Goal: Task Accomplishment & Management: Manage account settings

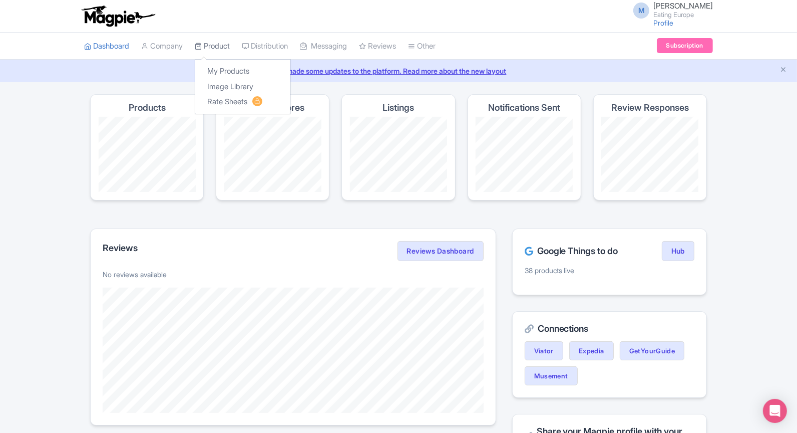
click at [230, 50] on link "Product" at bounding box center [212, 47] width 35 height 28
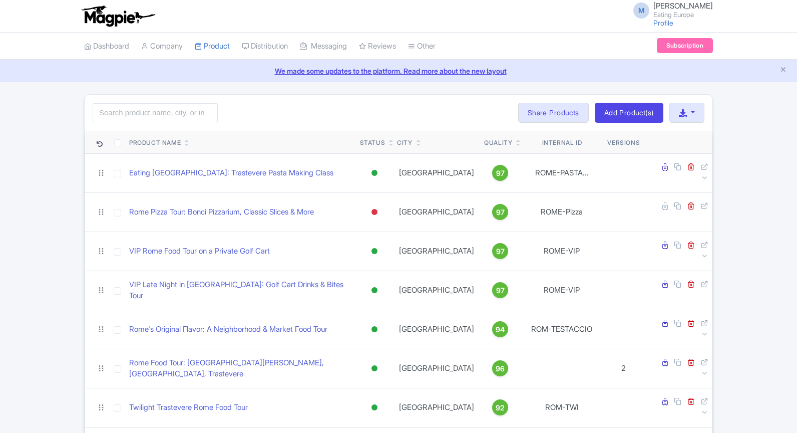
click at [176, 107] on input "search" at bounding box center [155, 112] width 125 height 19
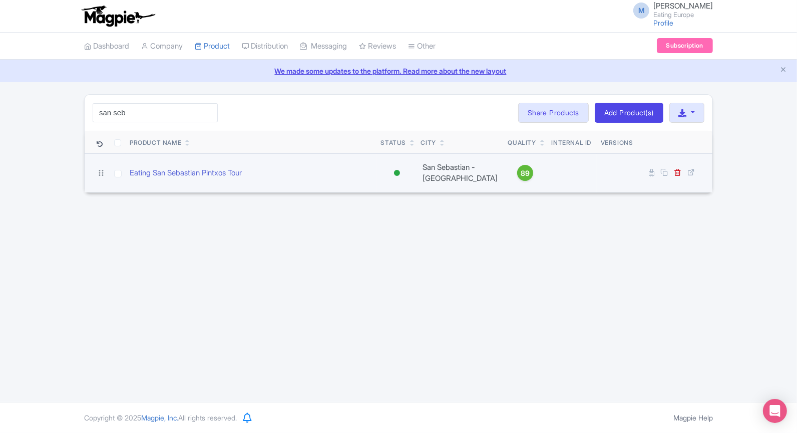
type input "san seb"
click at [185, 164] on td "Eating San Sebastian Pintxos Tour" at bounding box center [251, 172] width 251 height 39
click at [186, 167] on link "Eating San Sebastian Pintxos Tour" at bounding box center [186, 173] width 112 height 12
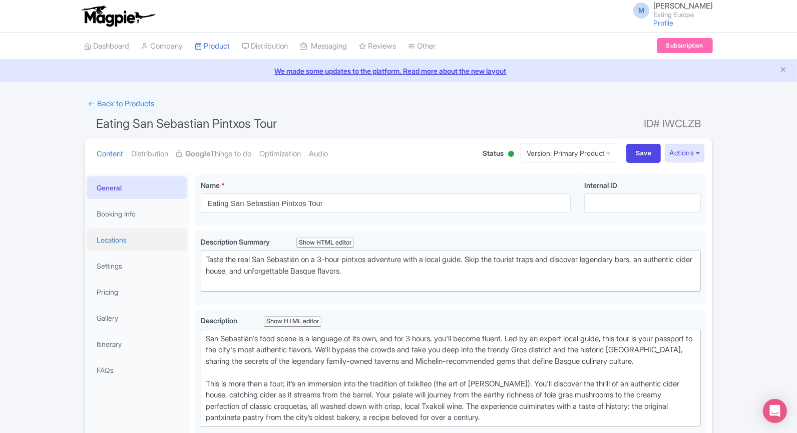
click at [118, 239] on link "Locations" at bounding box center [137, 239] width 100 height 23
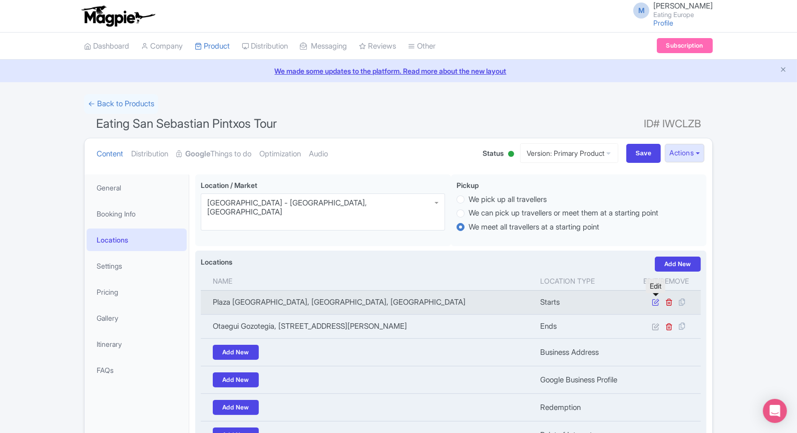
click at [654, 299] on icon at bounding box center [656, 302] width 8 height 8
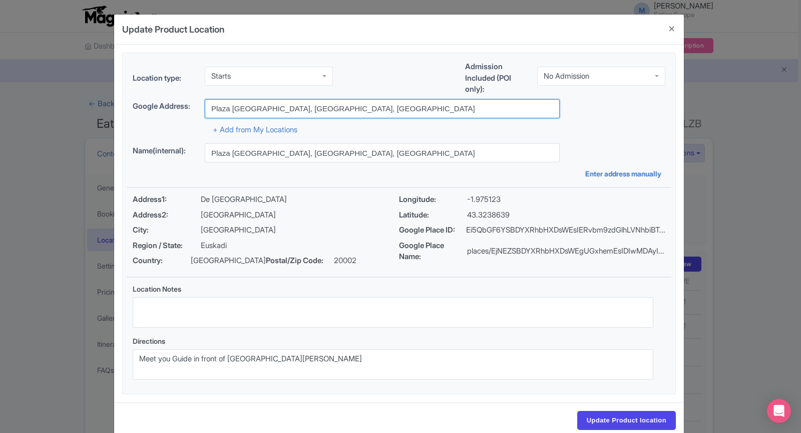
drag, startPoint x: 395, startPoint y: 106, endPoint x: 190, endPoint y: 106, distance: 205.3
click at [190, 106] on div "Google Address: Plaza Cataluña, Donostia-San Sebastian, Spain" at bounding box center [399, 108] width 533 height 19
paste input "De Biteri Plaza"
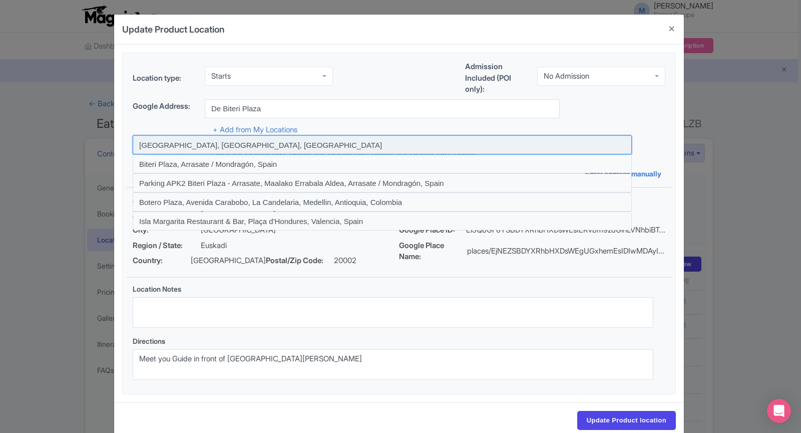
click at [274, 142] on input at bounding box center [382, 144] width 499 height 19
type input "De Biteri Plaza, Donostia-San Sebastian, Spain"
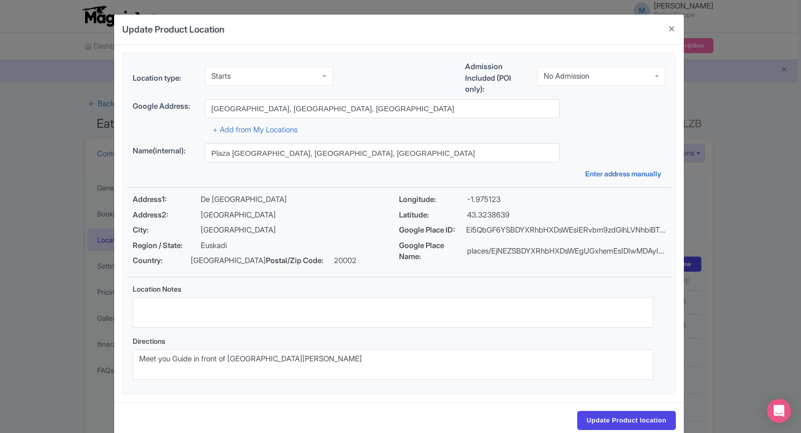
type input "De Biteri Plaza, Donostia-San Sebastian, Spain"
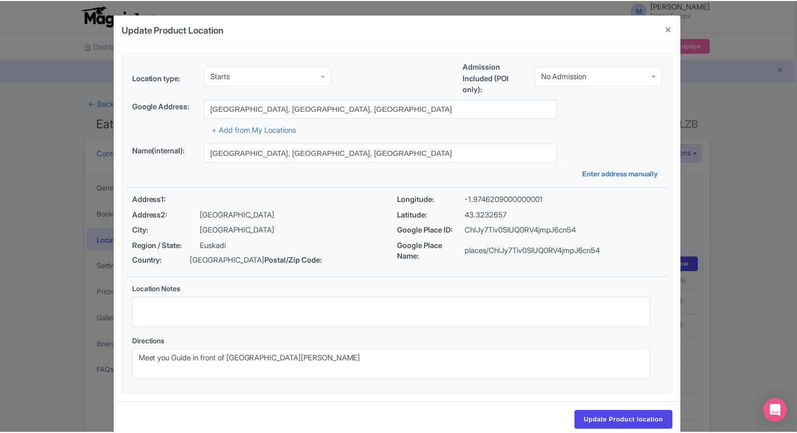
scroll to position [18, 0]
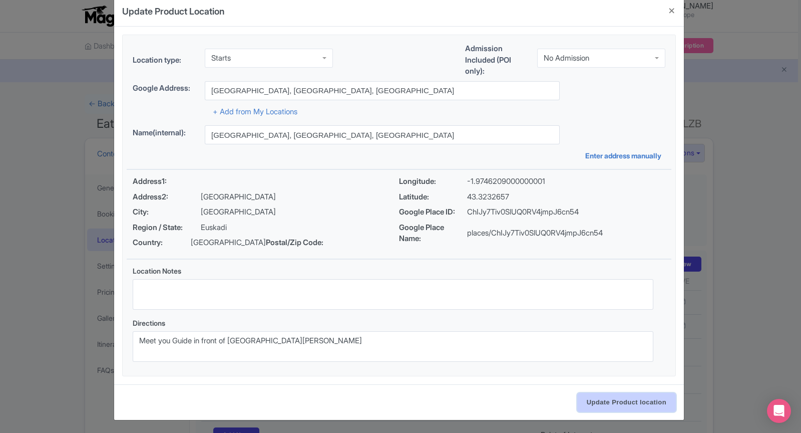
click at [638, 399] on input "Update Product location" at bounding box center [626, 402] width 99 height 19
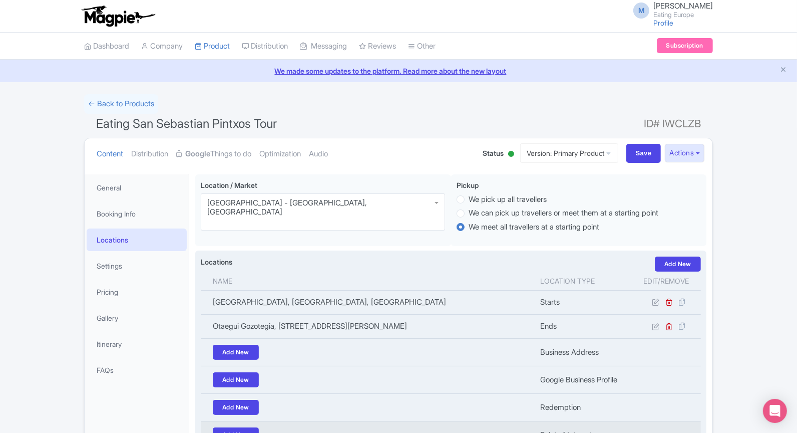
scroll to position [132, 0]
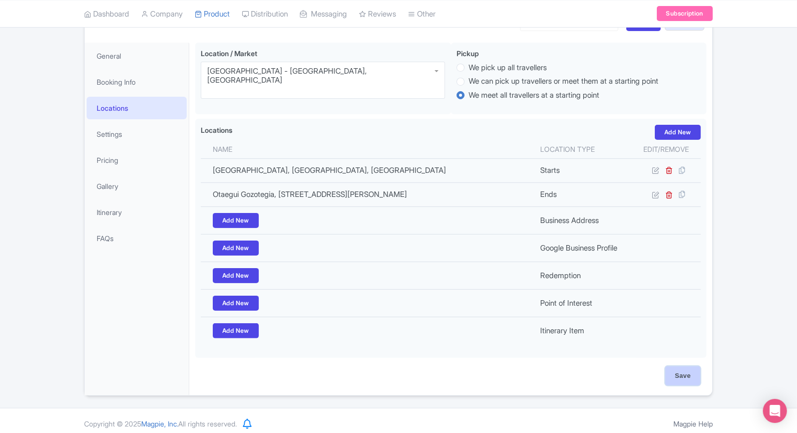
click at [691, 366] on input "Save" at bounding box center [682, 375] width 35 height 19
type input "Update Product"
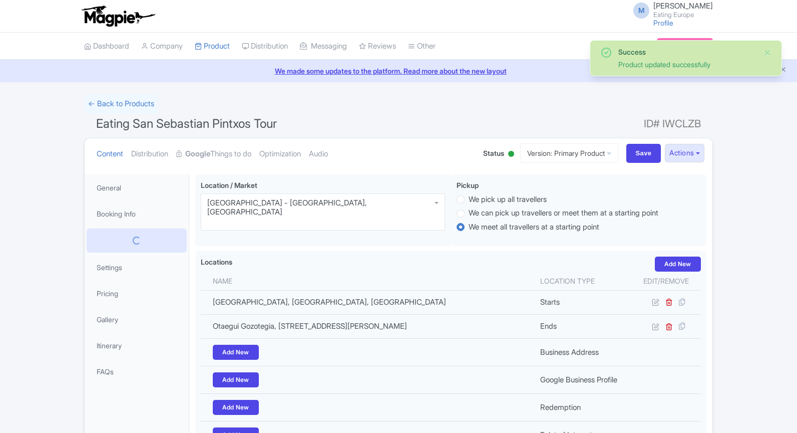
scroll to position [128, 0]
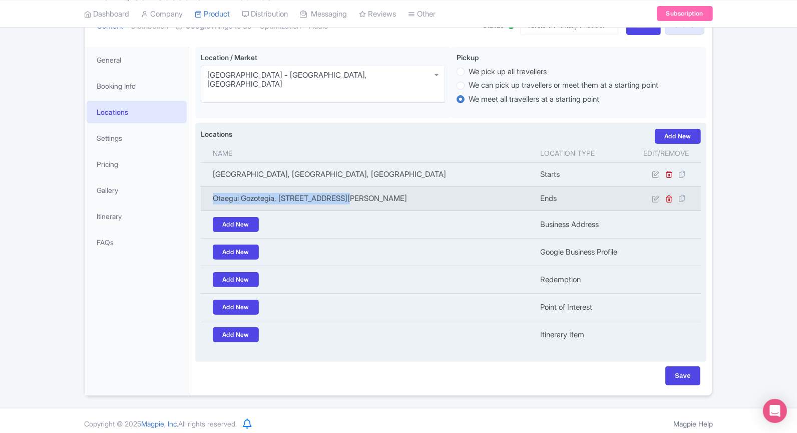
drag, startPoint x: 213, startPoint y: 197, endPoint x: 346, endPoint y: 197, distance: 132.2
click at [346, 197] on td "Otaegui Gozotegia, San Martin Kalea, 30, 20005 Donostia, Gipuzkoa, Spain" at bounding box center [367, 198] width 333 height 24
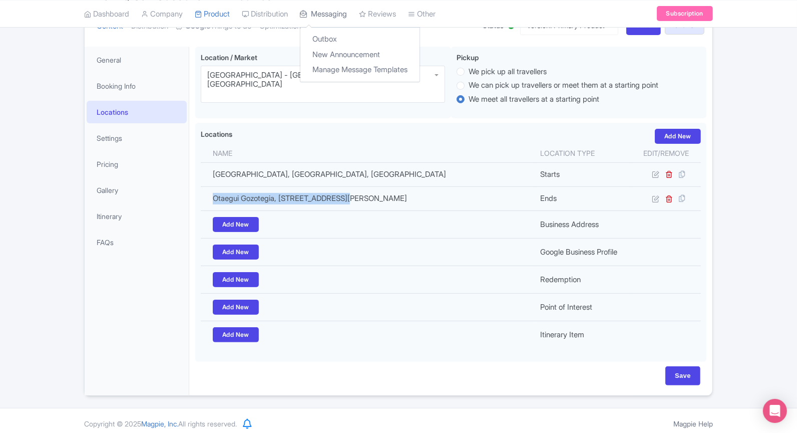
copy td "Otaegui Gozotegia, San Martin Kalea,"
